Goal: Use online tool/utility

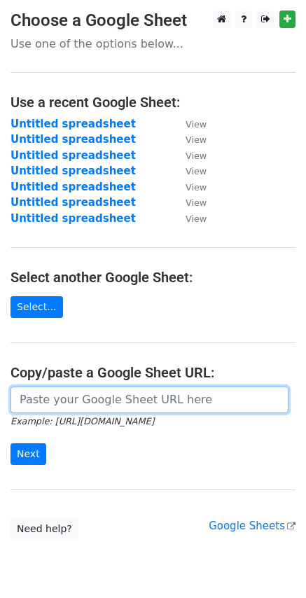
drag, startPoint x: 0, startPoint y: 0, endPoint x: 94, endPoint y: 409, distance: 419.7
click at [94, 409] on input "url" at bounding box center [150, 400] width 278 height 27
paste input "[URL][DOMAIN_NAME]"
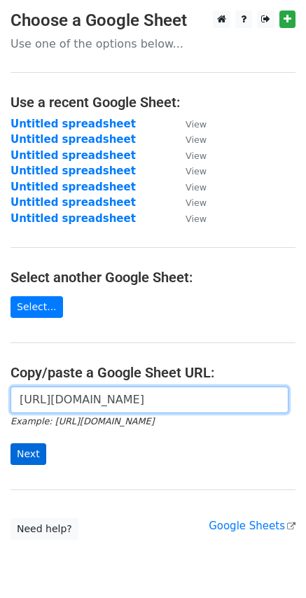
type input "[URL][DOMAIN_NAME]"
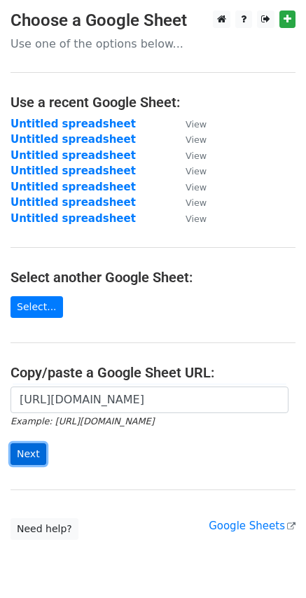
click at [31, 460] on input "Next" at bounding box center [29, 454] width 36 height 22
